Goal: Transaction & Acquisition: Purchase product/service

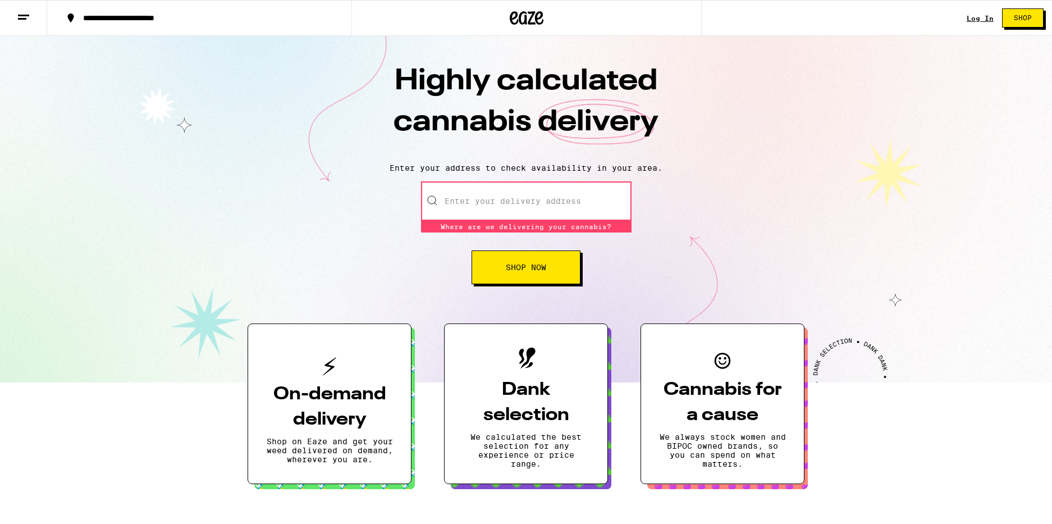
click at [981, 16] on link "Log In" at bounding box center [979, 18] width 27 height 7
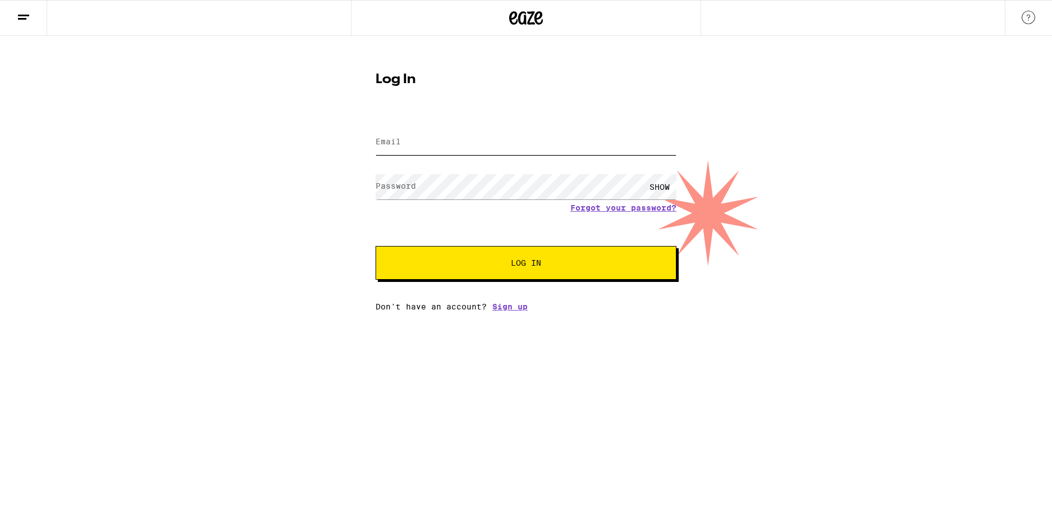
type input "[EMAIL_ADDRESS][DOMAIN_NAME]"
click at [521, 266] on span "Log In" at bounding box center [526, 263] width 30 height 8
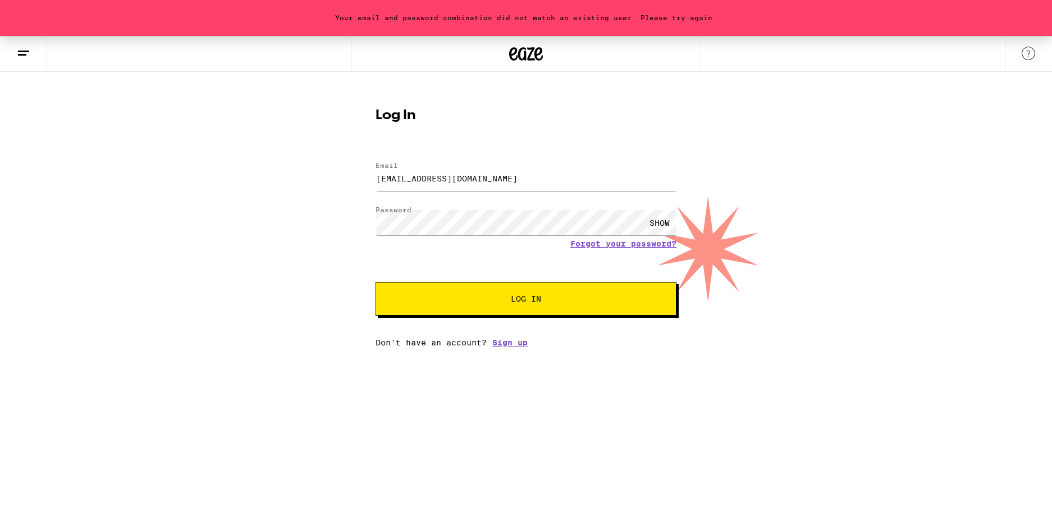
click at [558, 301] on span "Log In" at bounding box center [526, 299] width 210 height 8
click at [664, 222] on div "SHOW" at bounding box center [659, 222] width 34 height 25
click at [338, 217] on div "Your email and password combination did not match an existing user. Please try …" at bounding box center [526, 191] width 1052 height 311
click at [526, 300] on button "Log In" at bounding box center [525, 299] width 301 height 34
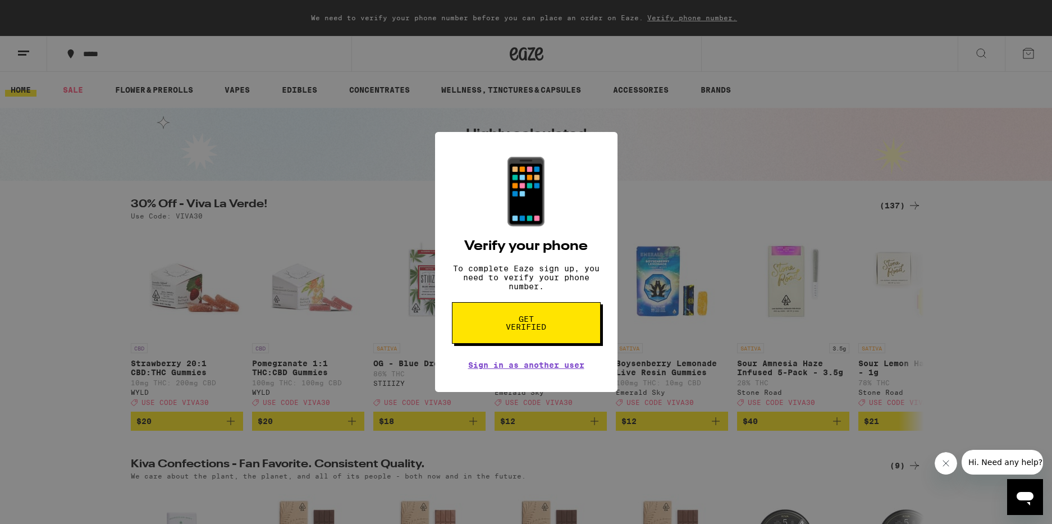
click at [558, 327] on button "Get verified" at bounding box center [526, 323] width 149 height 42
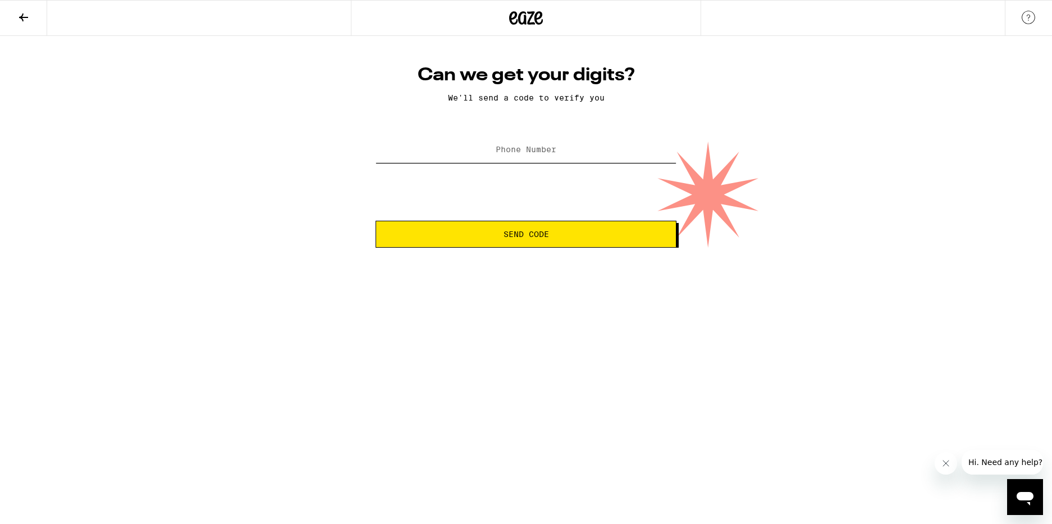
click at [407, 161] on input "Phone Number" at bounding box center [525, 149] width 301 height 25
type input "[PHONE_NUMBER]"
click at [627, 235] on span "Send Code" at bounding box center [526, 234] width 282 height 8
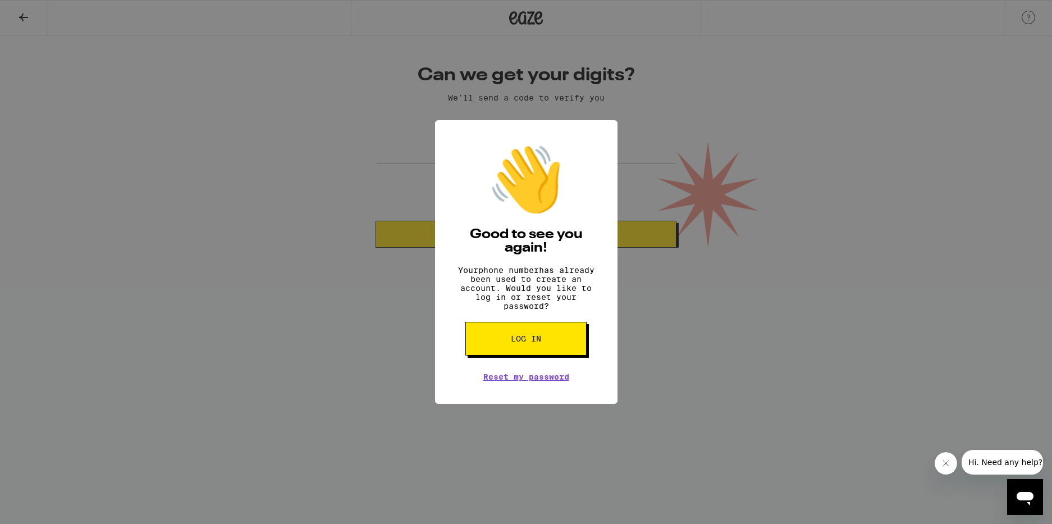
click at [715, 349] on div "👋 Good to see you again! Your phone number has already been used to create an a…" at bounding box center [526, 262] width 1052 height 524
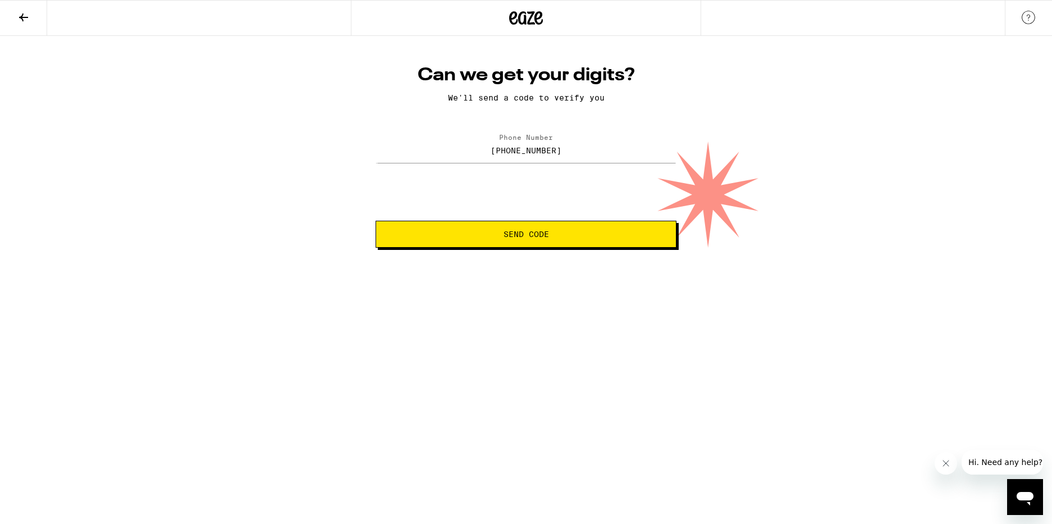
click at [521, 20] on icon at bounding box center [526, 18] width 34 height 20
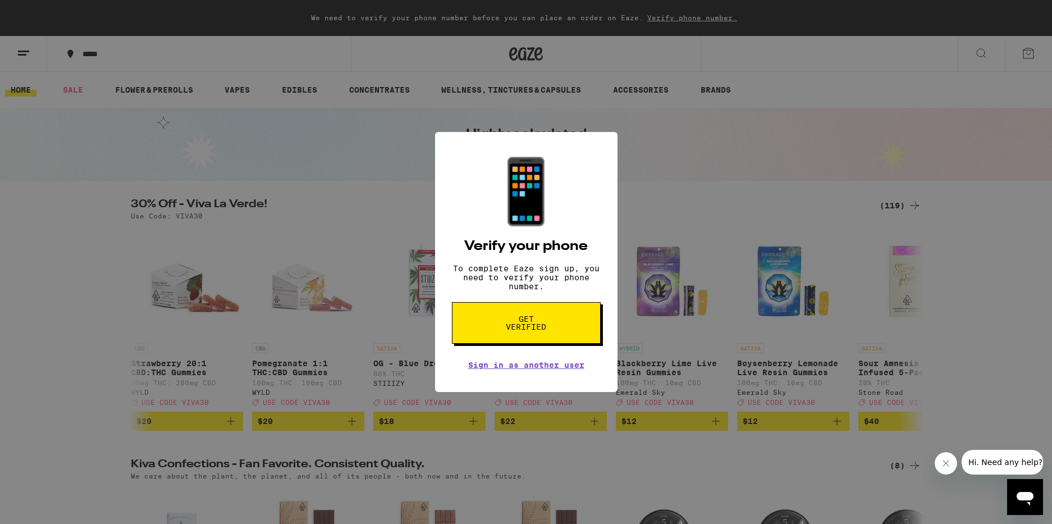
click at [720, 275] on div "📱 Verify your phone To complete Eaze sign up, you need to verify your phone num…" at bounding box center [526, 262] width 1052 height 524
click at [554, 327] on span "Get verified" at bounding box center [526, 323] width 58 height 16
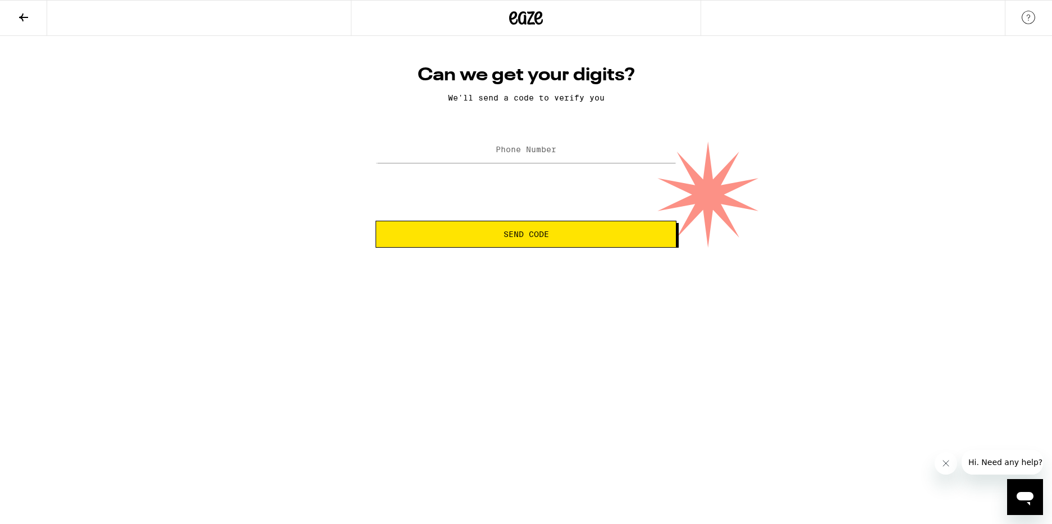
click at [530, 147] on label "Phone Number" at bounding box center [525, 149] width 61 height 9
type input "[PHONE_NUMBER]"
click at [526, 235] on button "Send Code" at bounding box center [525, 234] width 301 height 27
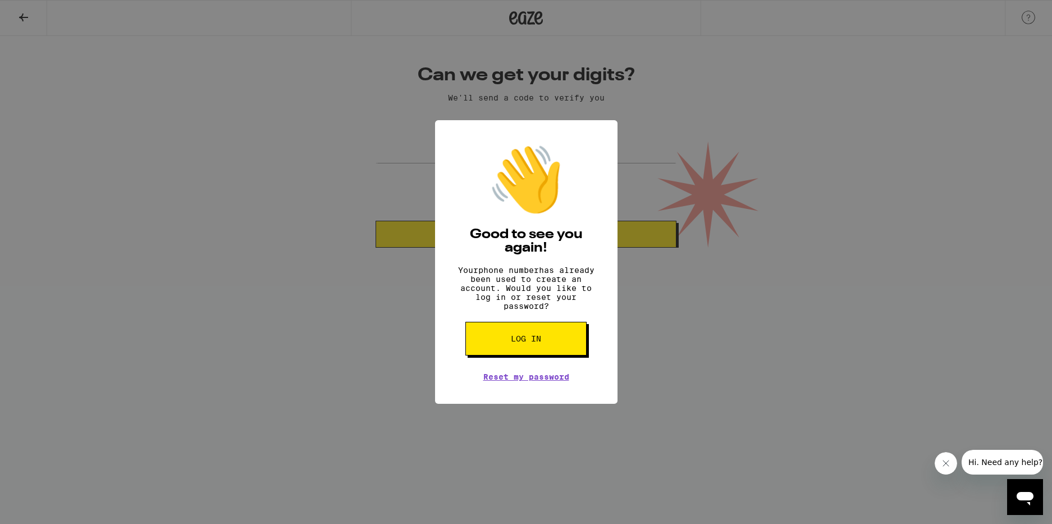
click at [525, 336] on button "Log in" at bounding box center [525, 339] width 121 height 34
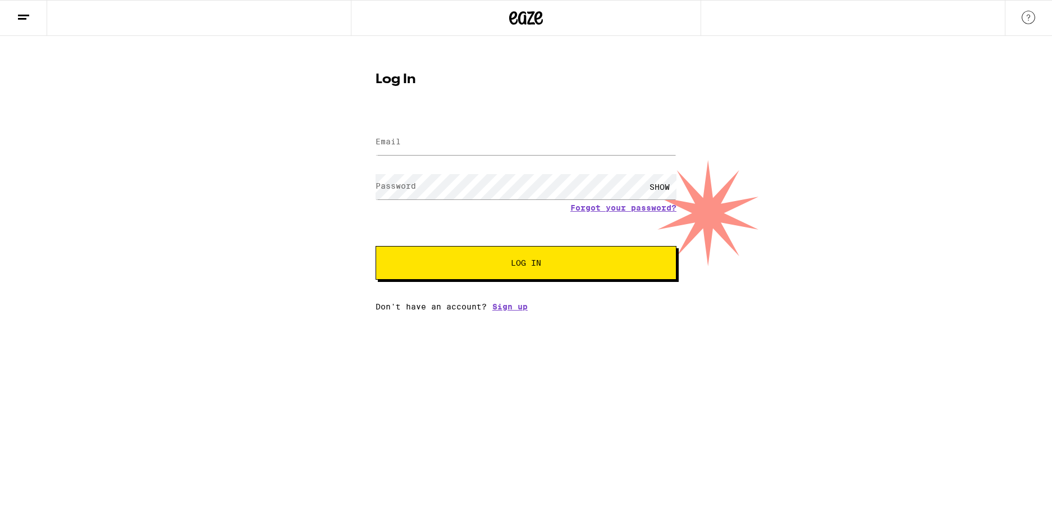
click at [406, 140] on input "Email" at bounding box center [525, 142] width 301 height 25
click at [526, 264] on button "Log In" at bounding box center [525, 263] width 301 height 34
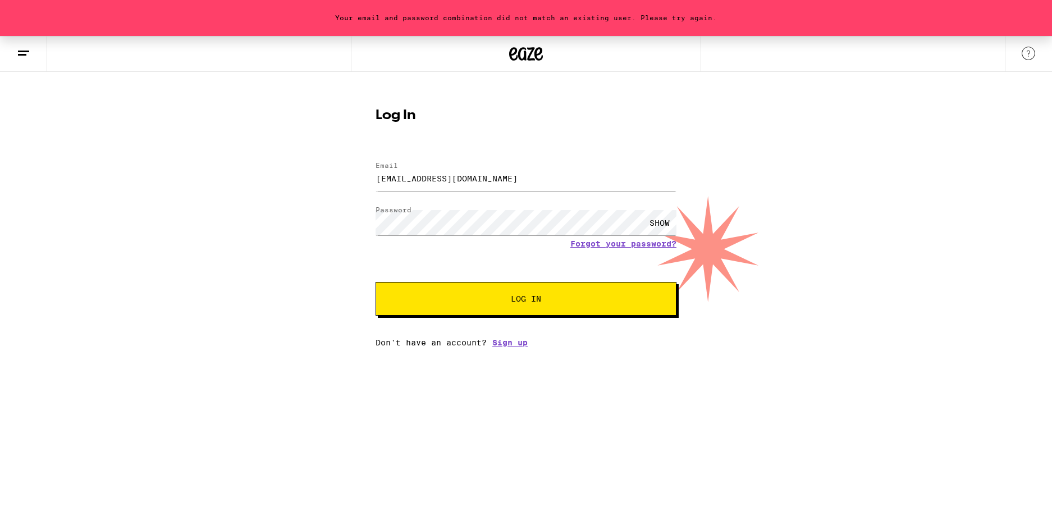
click at [24, 59] on icon at bounding box center [23, 53] width 13 height 13
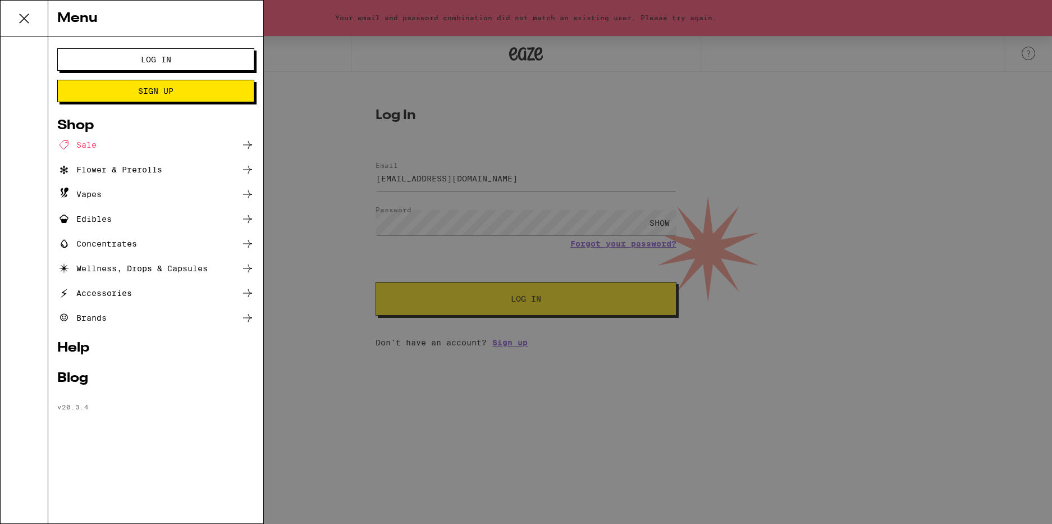
click at [220, 62] on button "Log In" at bounding box center [155, 59] width 197 height 22
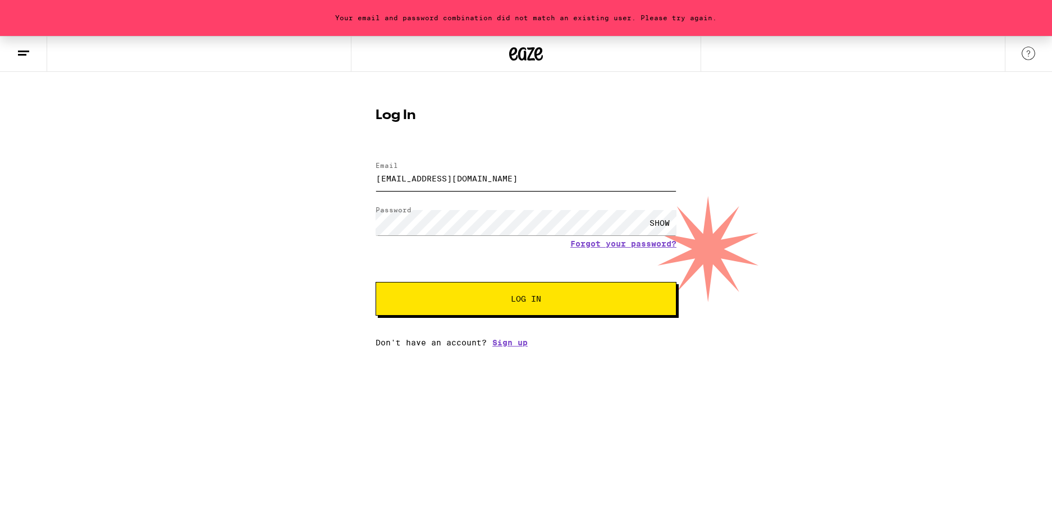
click at [525, 179] on input "[EMAIL_ADDRESS][DOMAIN_NAME]" at bounding box center [525, 178] width 301 height 25
drag, startPoint x: 529, startPoint y: 180, endPoint x: 255, endPoint y: 177, distance: 274.4
click at [286, 177] on div "Your email and password combination did not match an existing user. Please try …" at bounding box center [526, 191] width 1052 height 311
type input "[EMAIL_ADDRESS][DOMAIN_NAME]"
click at [617, 299] on span "Log In" at bounding box center [526, 299] width 210 height 8
